Goal: Information Seeking & Learning: Compare options

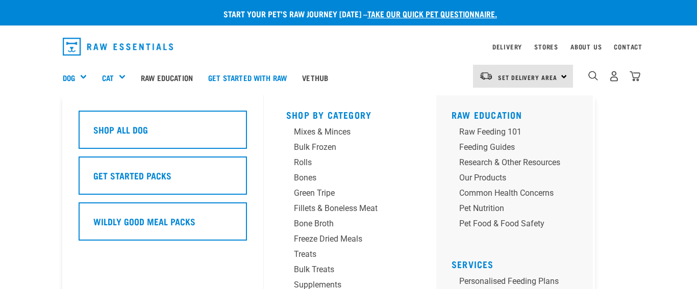
click at [83, 77] on div "Dog" at bounding box center [79, 77] width 32 height 41
click at [320, 133] on div "Mixes & Minces" at bounding box center [341, 132] width 95 height 12
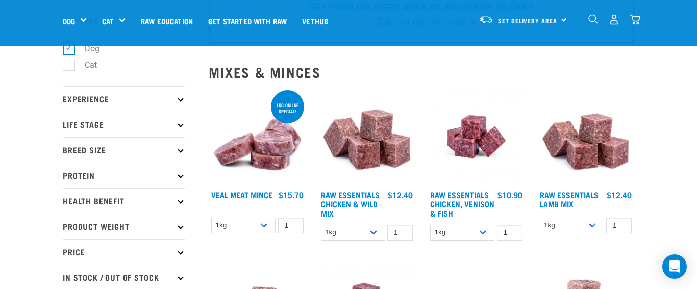
scroll to position [57, 0]
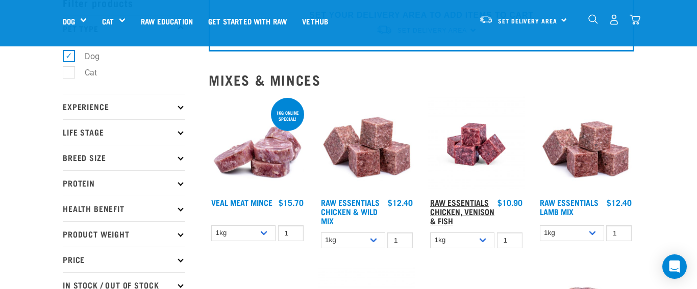
click at [461, 208] on link "Raw Essentials Chicken, Venison & Fish" at bounding box center [462, 211] width 64 height 23
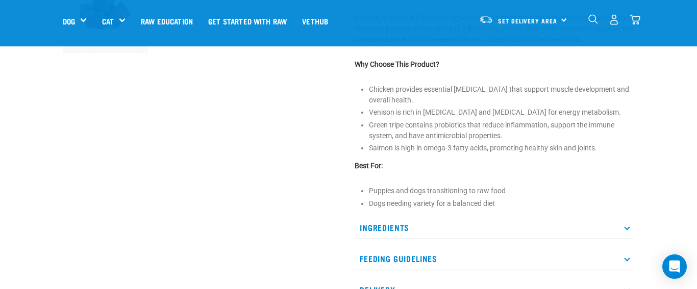
scroll to position [401, 0]
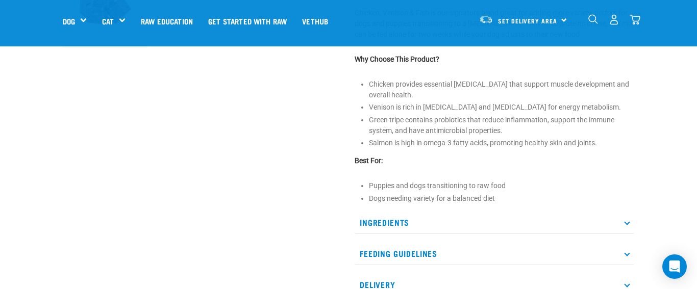
click at [627, 225] on p "Ingredients" at bounding box center [495, 222] width 280 height 23
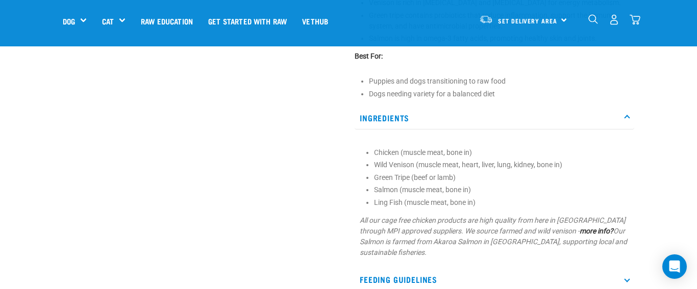
scroll to position [509, 0]
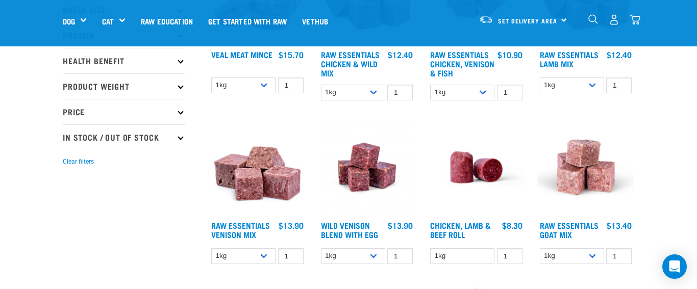
scroll to position [208, 0]
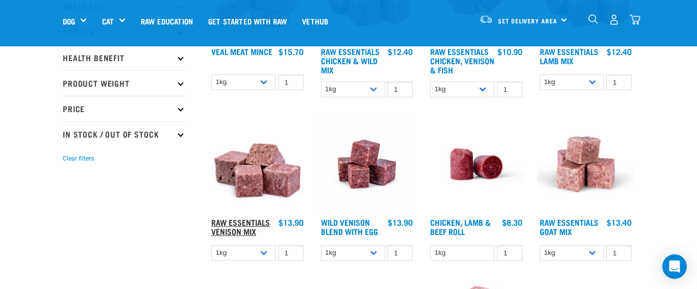
click at [242, 221] on link "Raw Essentials Venison Mix" at bounding box center [240, 227] width 59 height 14
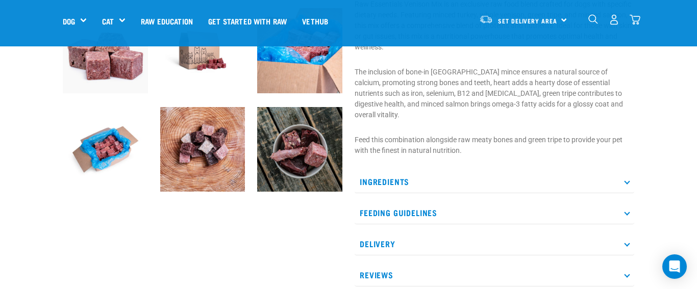
scroll to position [360, 0]
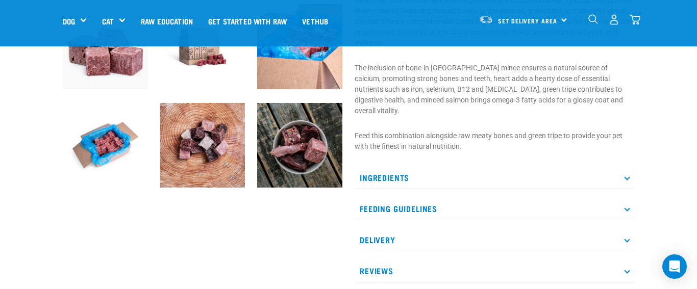
click at [628, 174] on icon at bounding box center [627, 177] width 6 height 6
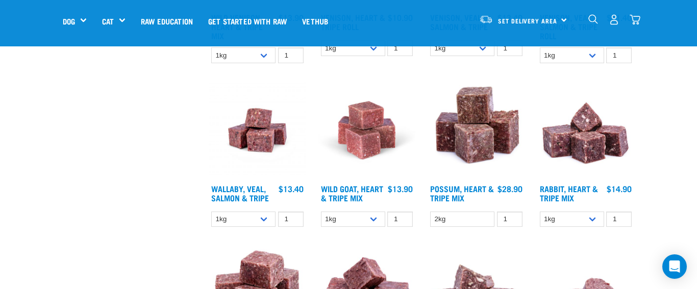
scroll to position [912, 0]
click at [562, 189] on link "Rabbit, Heart & Tripe Mix" at bounding box center [569, 193] width 58 height 14
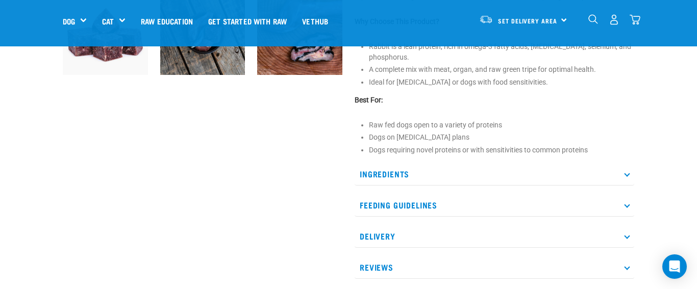
scroll to position [378, 0]
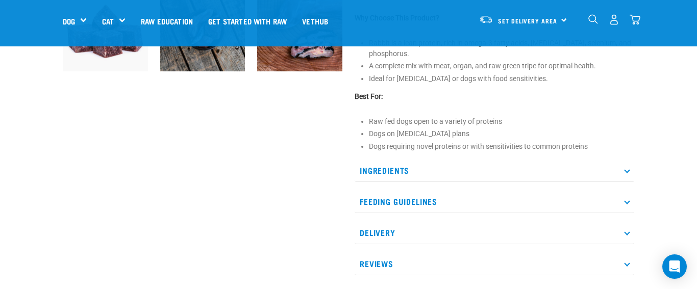
click at [626, 172] on icon at bounding box center [627, 170] width 6 height 6
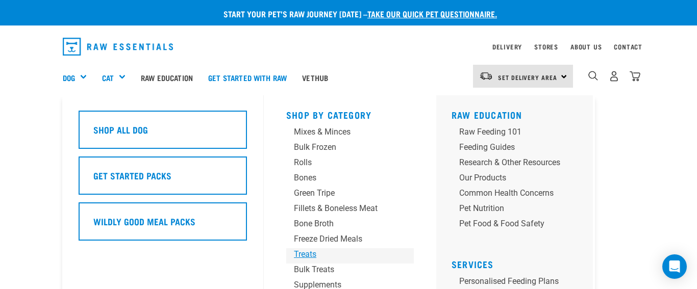
click at [308, 256] on div "Treats" at bounding box center [341, 254] width 95 height 12
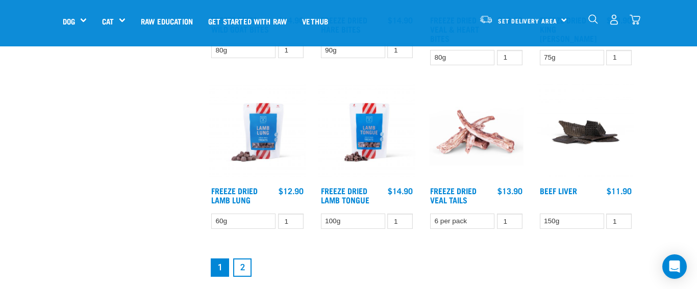
scroll to position [1230, 0]
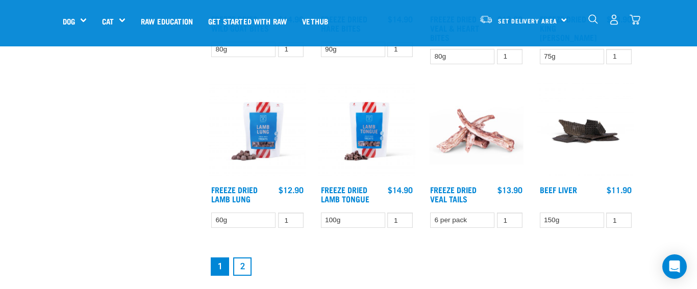
click at [246, 270] on link "2" at bounding box center [242, 267] width 18 height 18
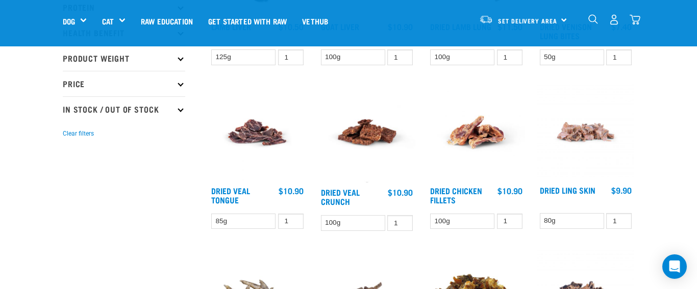
scroll to position [201, 0]
